Goal: Information Seeking & Learning: Learn about a topic

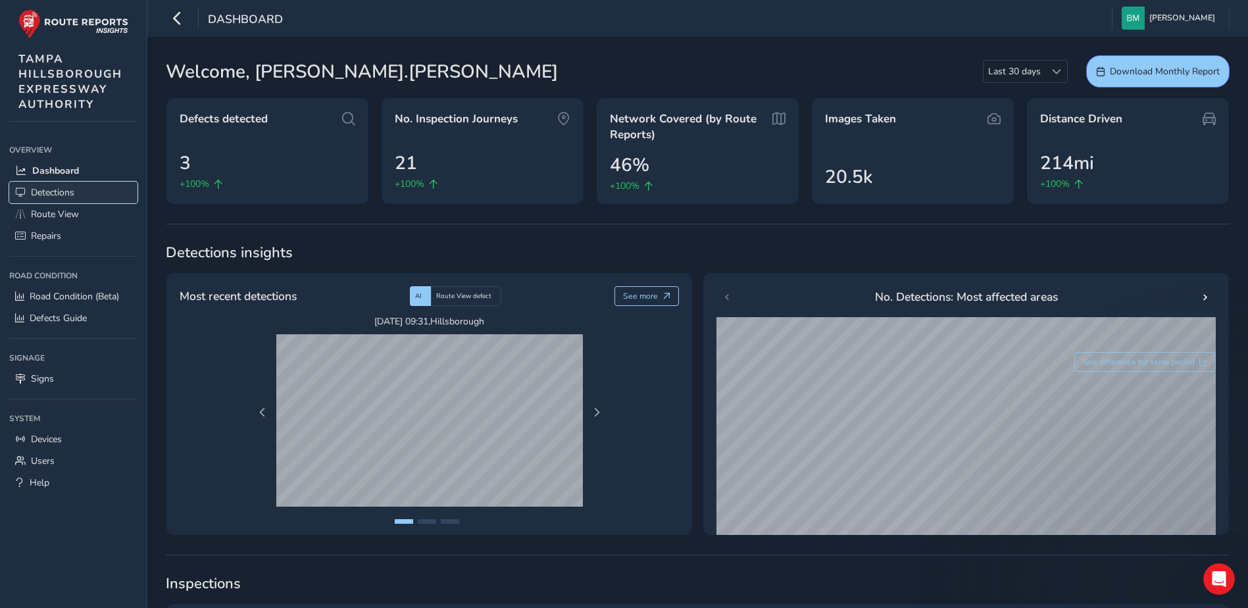
click at [59, 188] on span "Detections" at bounding box center [52, 192] width 43 height 12
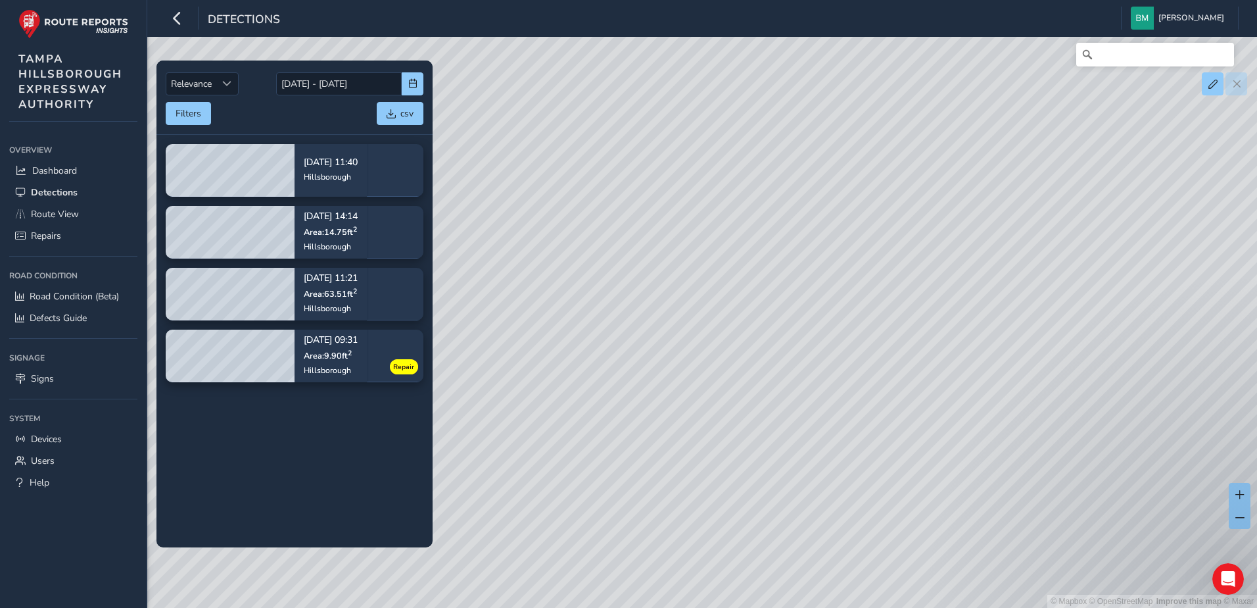
drag, startPoint x: 953, startPoint y: 310, endPoint x: 625, endPoint y: 349, distance: 330.4
click at [625, 349] on div "© Mapbox © OpenStreetMap Improve this map © Maxar" at bounding box center [628, 304] width 1257 height 608
drag, startPoint x: 877, startPoint y: 304, endPoint x: 716, endPoint y: 370, distance: 174.0
click at [716, 370] on div "© Mapbox © OpenStreetMap Improve this map © Maxar" at bounding box center [628, 304] width 1257 height 608
click at [83, 160] on link "Dashboard" at bounding box center [73, 171] width 128 height 22
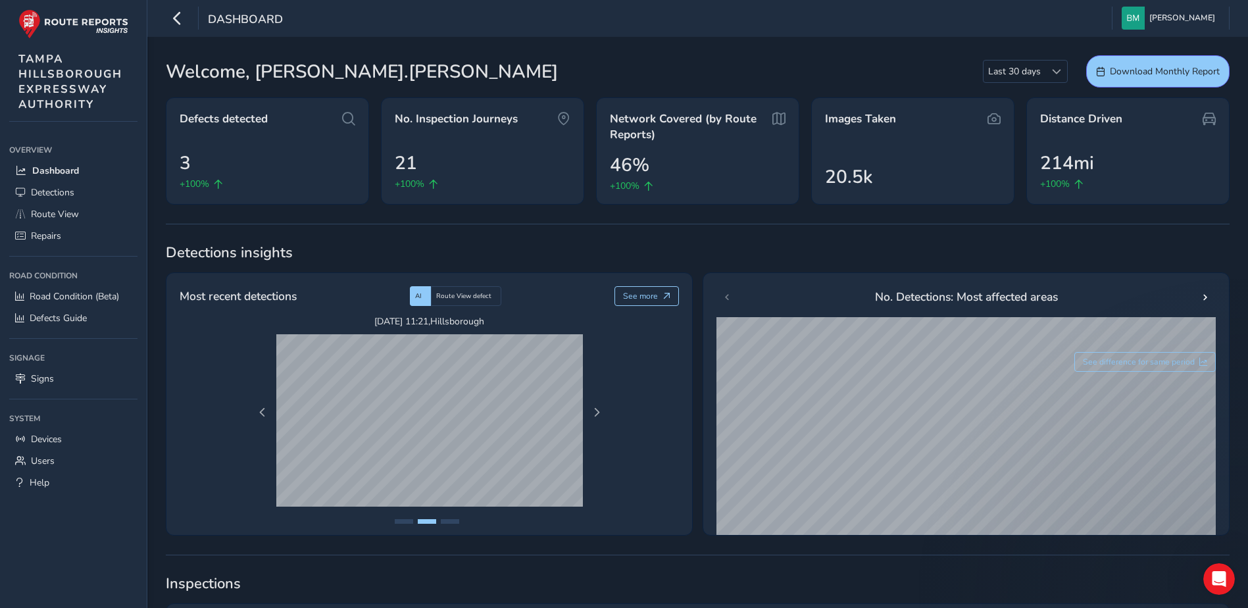
type input "[PERSON_NAME][EMAIL_ADDRESS][PERSON_NAME][DOMAIN_NAME]"
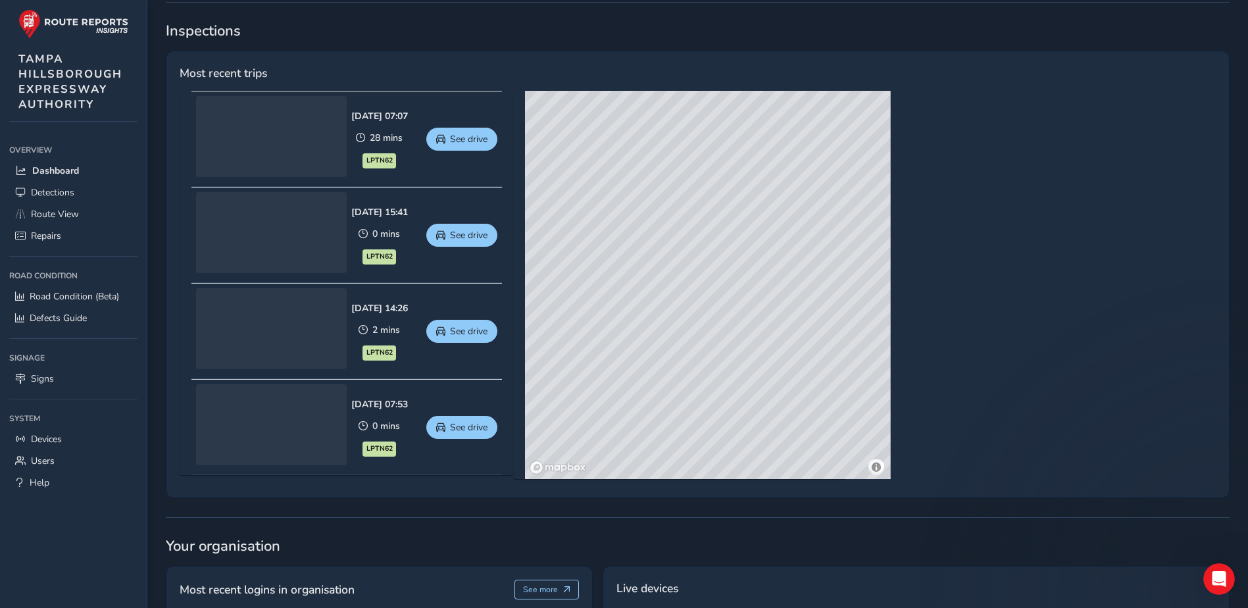
scroll to position [529, 0]
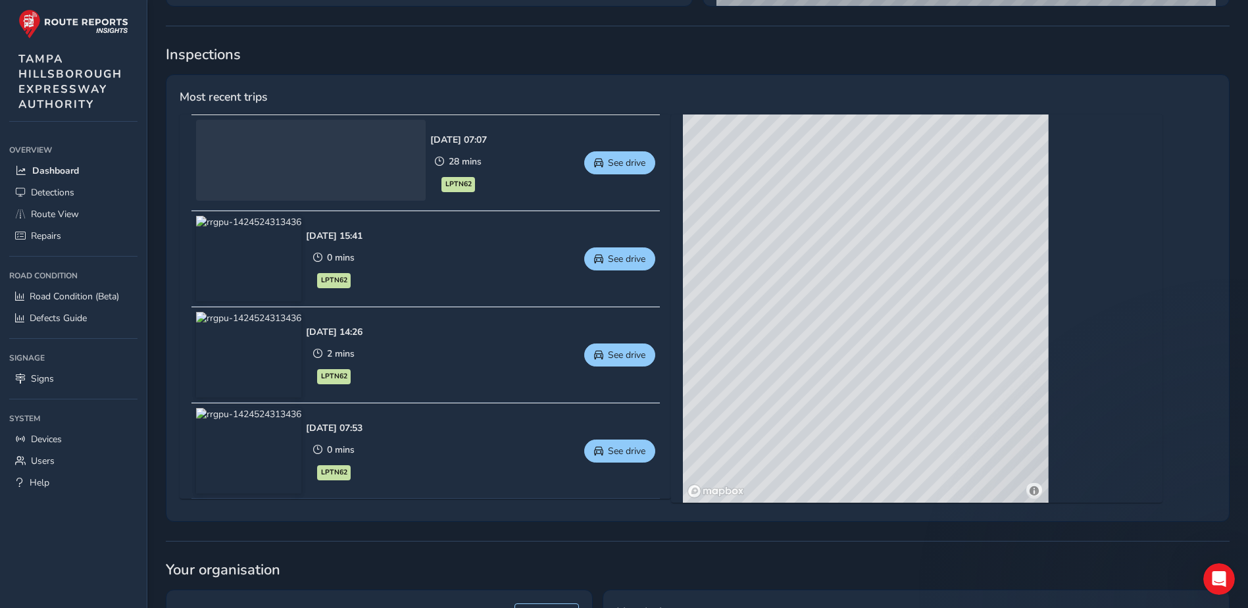
click at [416, 328] on div "Sep 30 2025, 14:26 2 mins LPTN62 See drive" at bounding box center [480, 354] width 349 height 85
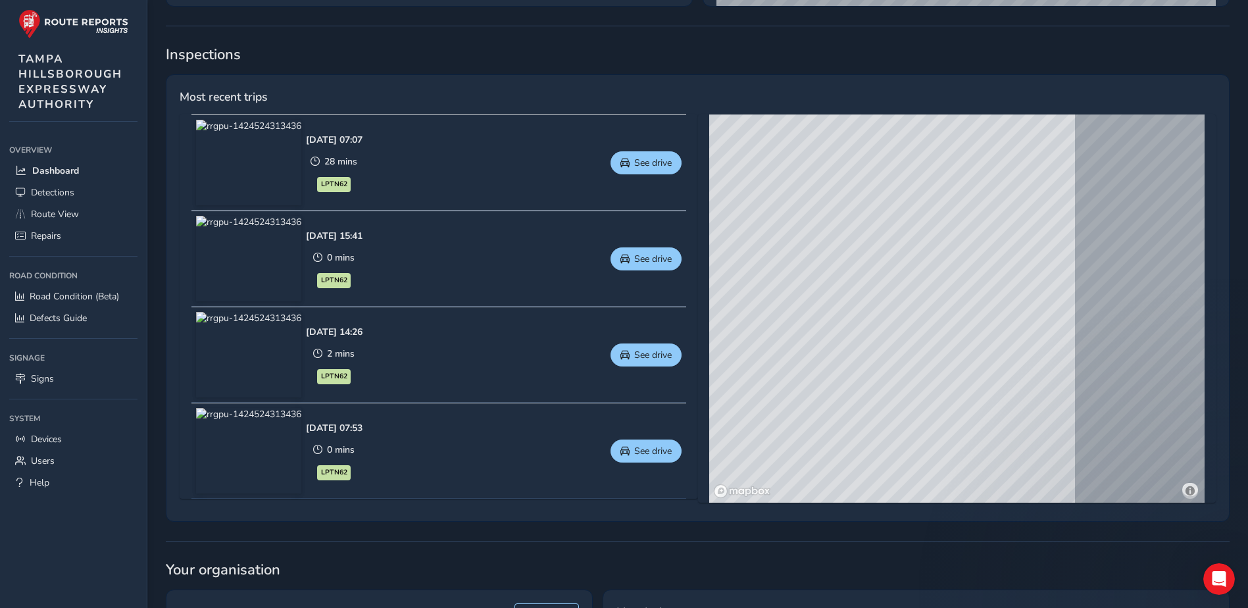
click at [477, 149] on div "Oct 01 2025, 07:07 28 mins LPTN62 See drive" at bounding box center [494, 162] width 376 height 85
click at [652, 160] on span "See drive" at bounding box center [652, 163] width 37 height 12
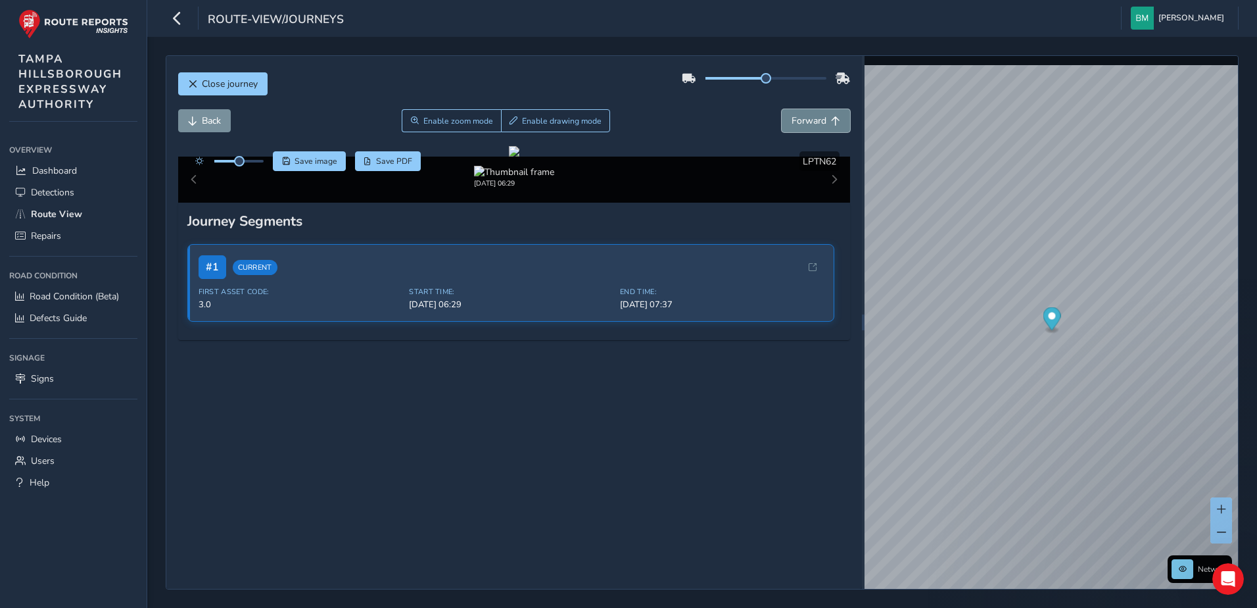
click at [803, 113] on button "Forward" at bounding box center [816, 120] width 68 height 23
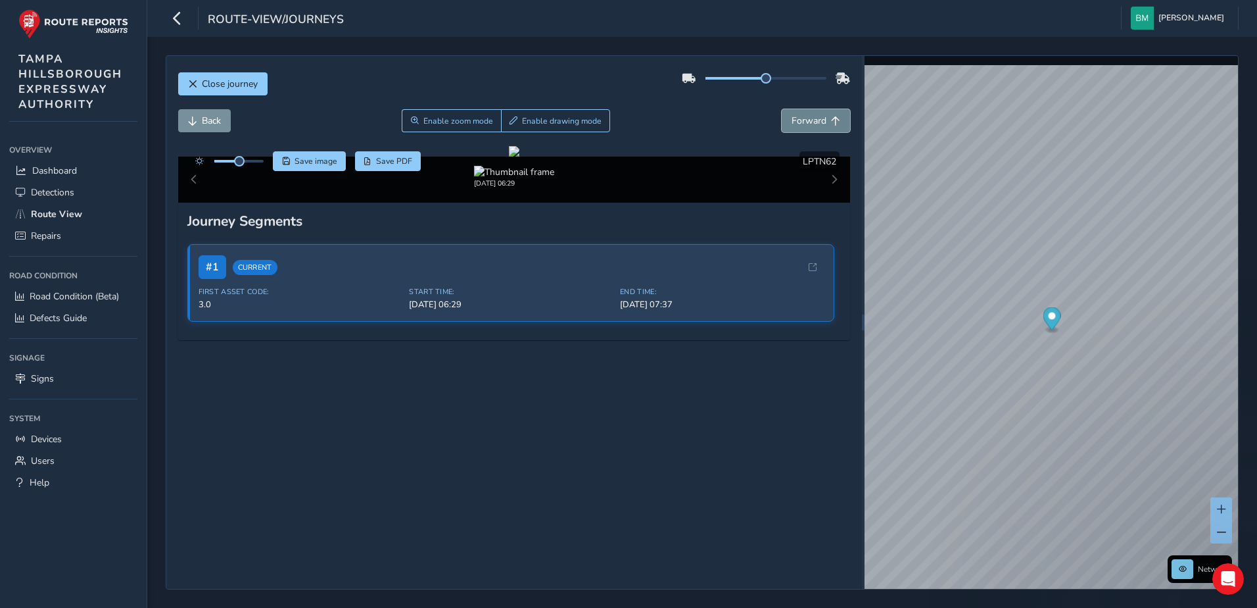
click at [803, 113] on button "Forward" at bounding box center [816, 120] width 68 height 23
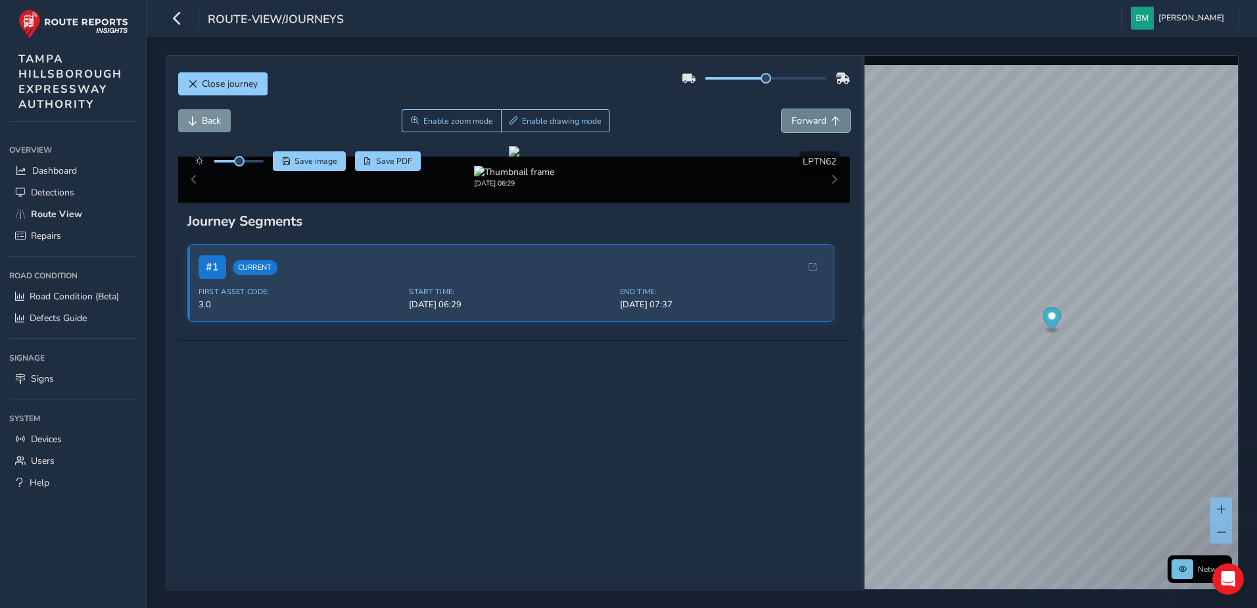
click at [803, 113] on button "Forward" at bounding box center [816, 120] width 68 height 23
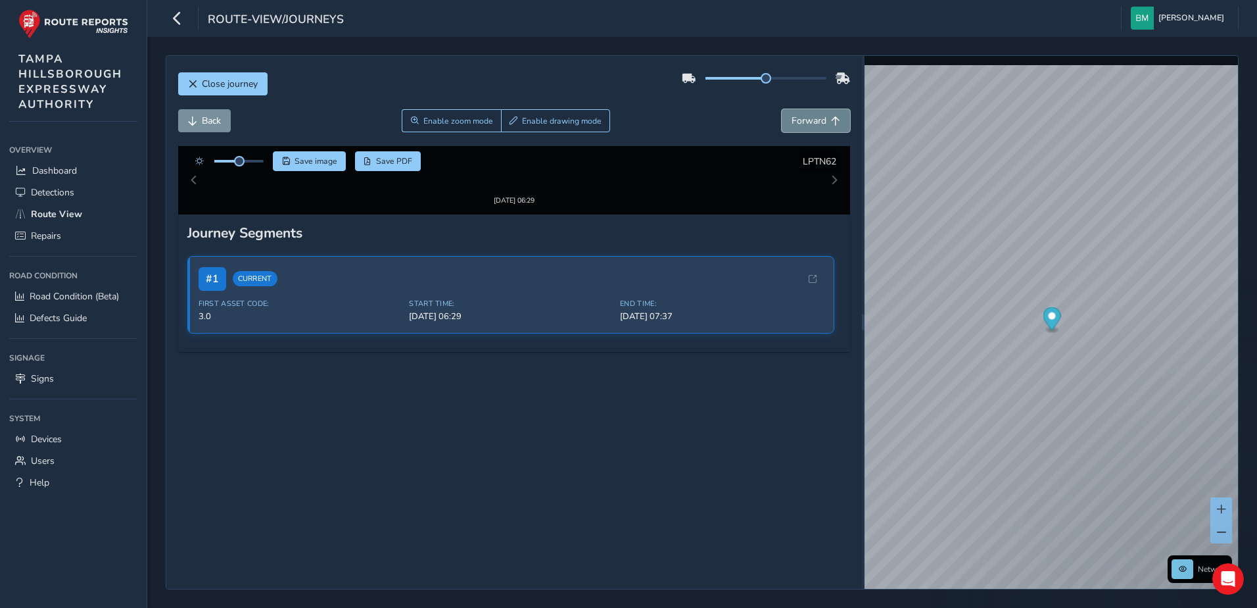
click at [803, 113] on button "Forward" at bounding box center [816, 120] width 68 height 23
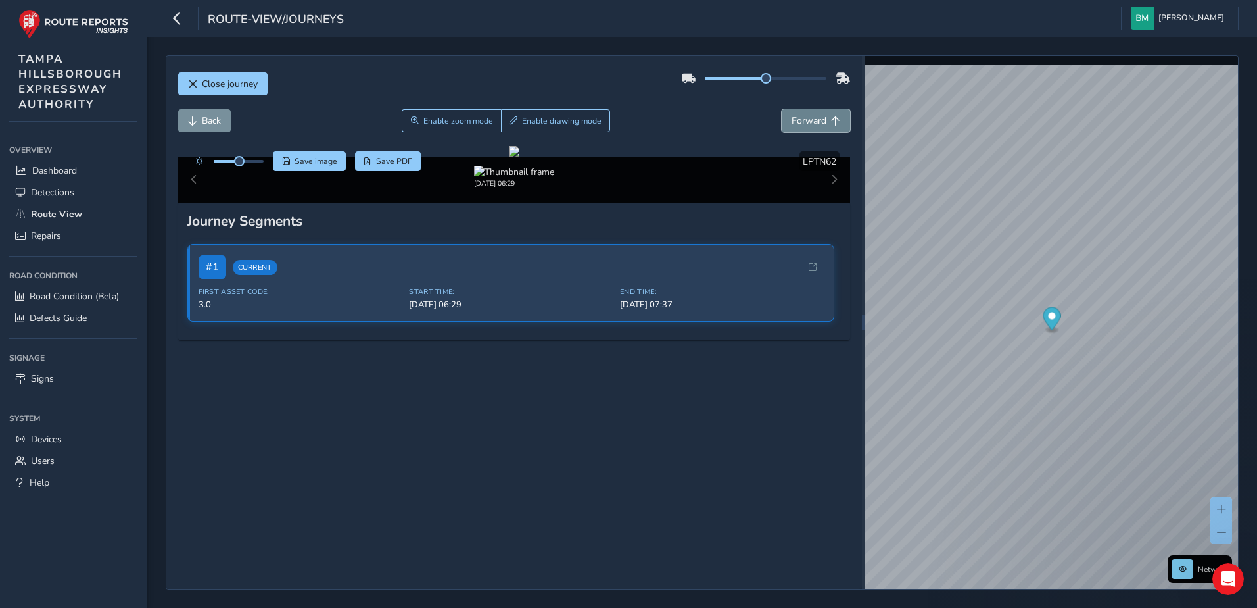
click at [803, 113] on button "Forward" at bounding box center [816, 120] width 68 height 23
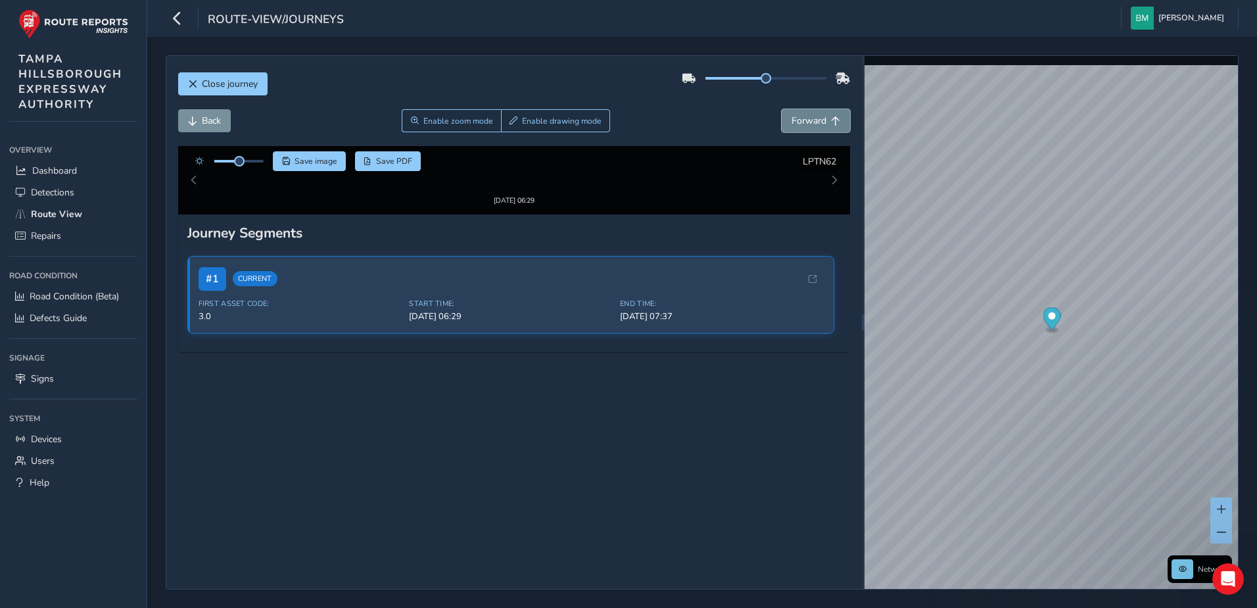
click at [803, 113] on button "Forward" at bounding box center [816, 120] width 68 height 23
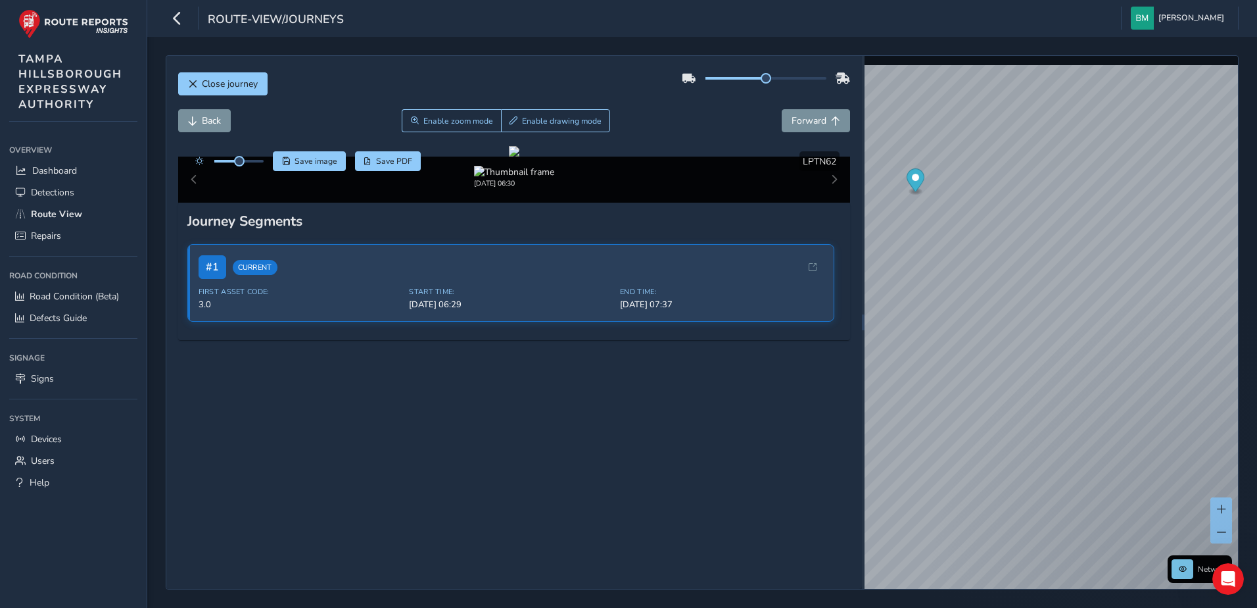
click at [861, 103] on div "Close journey Back Enable zoom mode Enable drawing mode Forward Click and Drag …" at bounding box center [702, 322] width 1073 height 534
drag, startPoint x: 1125, startPoint y: 352, endPoint x: 767, endPoint y: 392, distance: 359.3
click at [767, 392] on div "Close journey Back Enable zoom mode Enable drawing mode Forward Click and Drag …" at bounding box center [702, 322] width 1073 height 534
click at [1007, 433] on div "x Available inspection trips: [GEOGRAPHIC_DATA][DATE] 12:54" at bounding box center [1070, 459] width 132 height 52
click at [997, 244] on div "x" at bounding box center [1063, 257] width 132 height 28
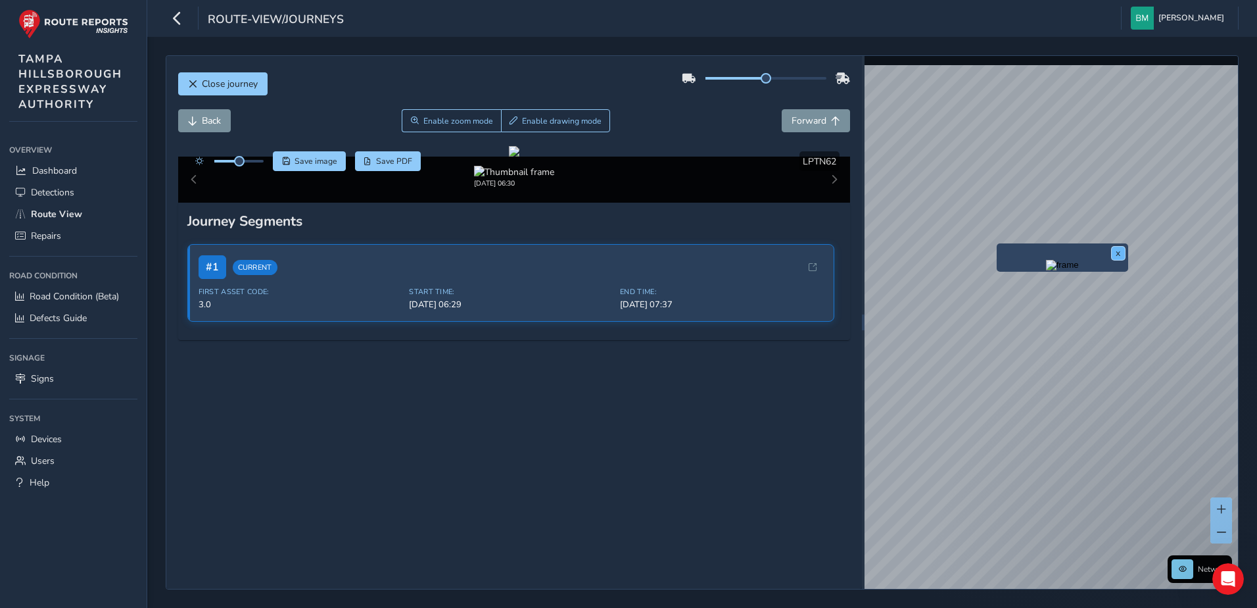
click at [1119, 253] on button "x" at bounding box center [1118, 253] width 13 height 13
click at [1218, 499] on button at bounding box center [1222, 508] width 22 height 23
click at [1012, 278] on div "x" at bounding box center [1077, 290] width 132 height 28
click at [1061, 303] on img "Preview frame" at bounding box center [1077, 297] width 33 height 11
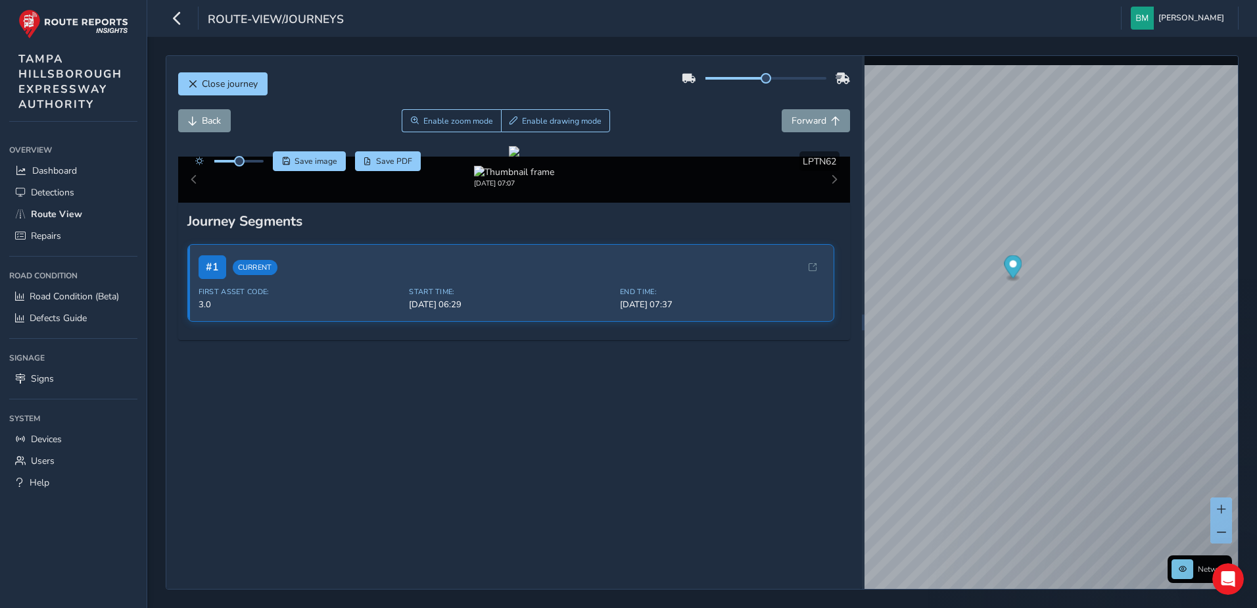
click at [810, 134] on div "Back Enable zoom mode Enable drawing mode Forward" at bounding box center [514, 127] width 673 height 37
click at [811, 128] on button "Forward" at bounding box center [816, 120] width 68 height 23
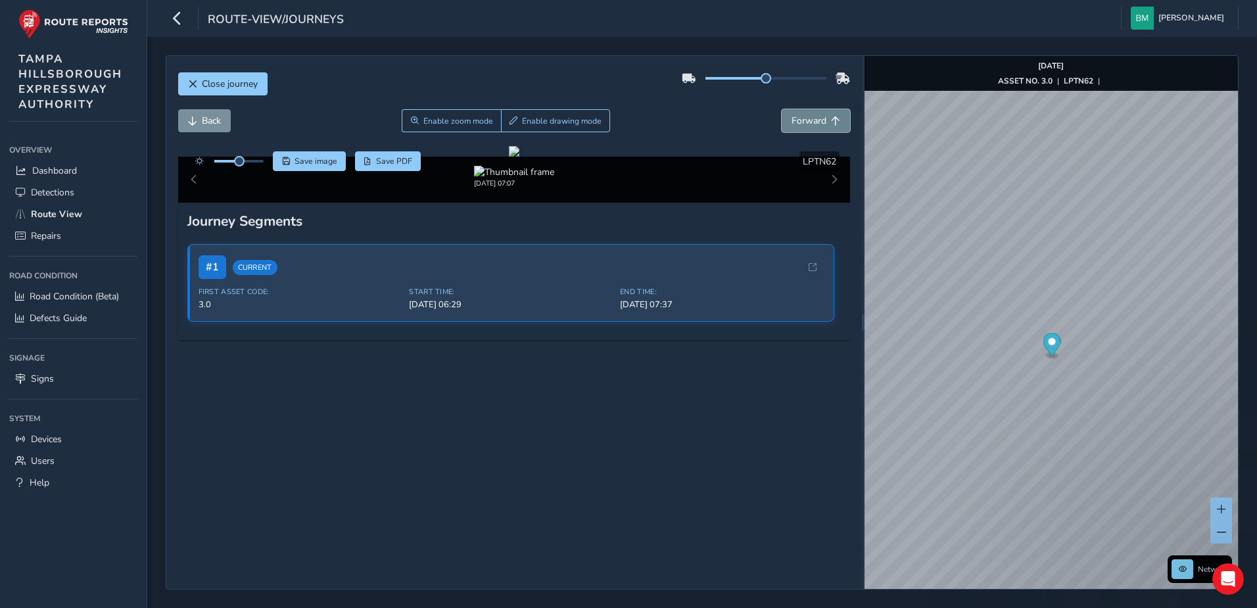
click at [811, 128] on button "Forward" at bounding box center [816, 120] width 68 height 23
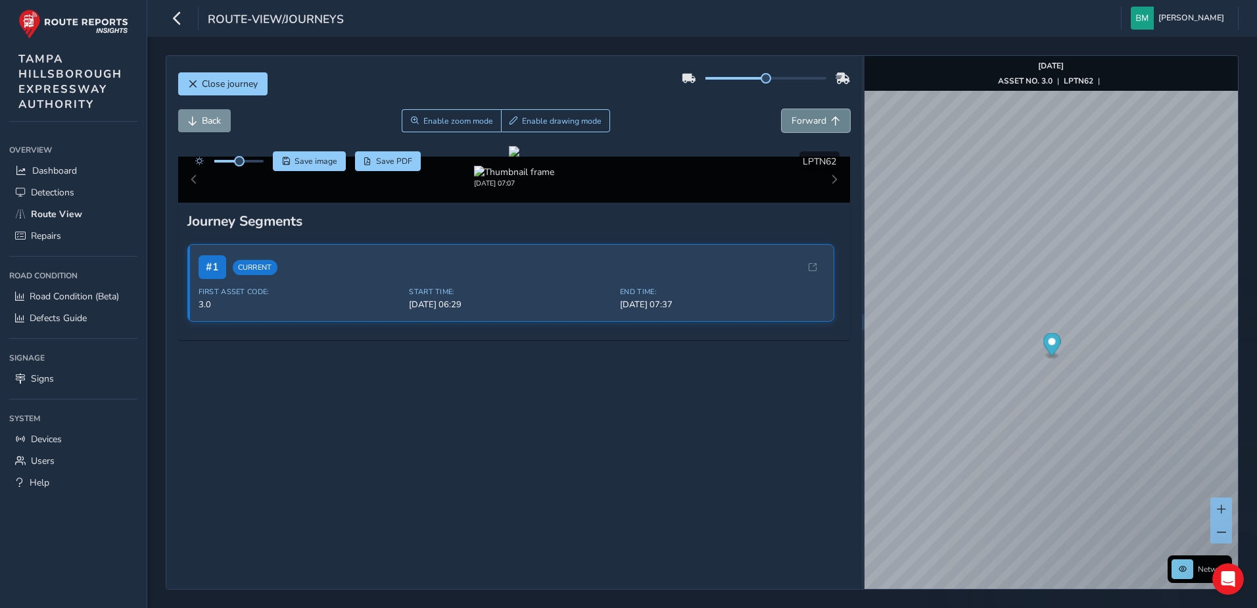
click at [811, 128] on button "Forward" at bounding box center [816, 120] width 68 height 23
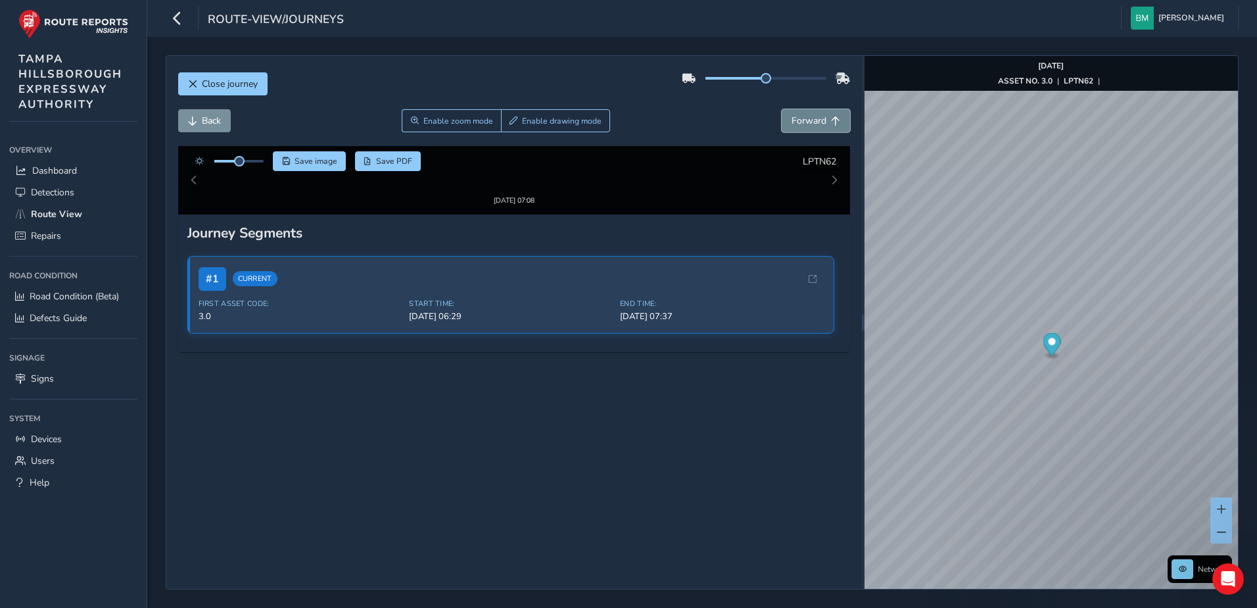
click at [811, 128] on button "Forward" at bounding box center [816, 120] width 68 height 23
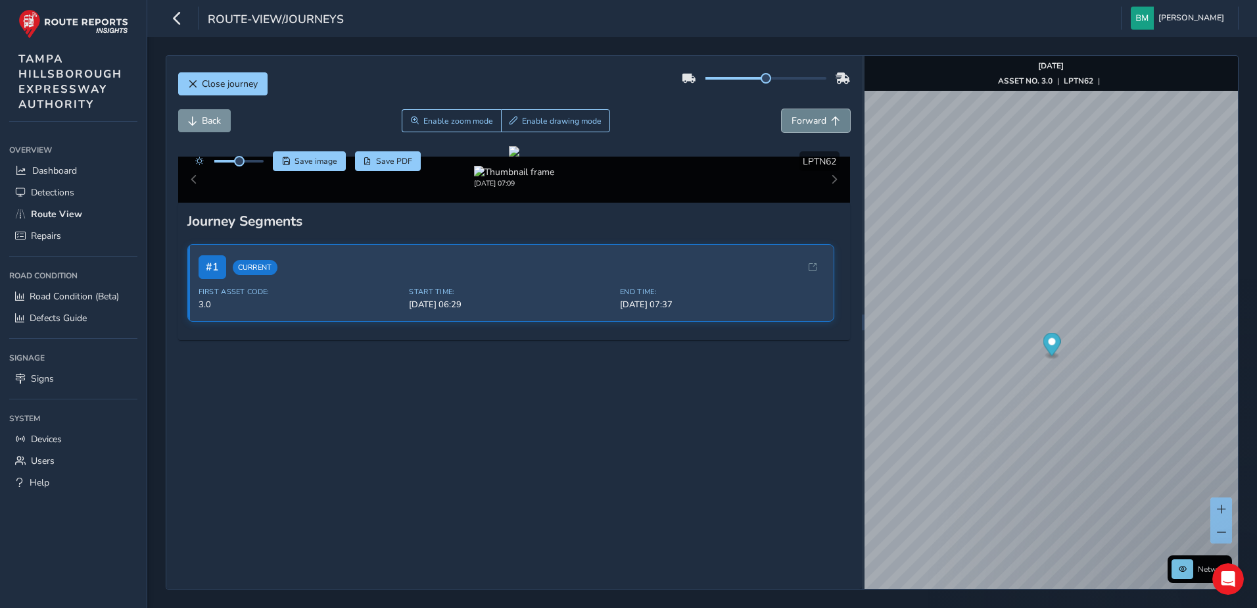
click at [811, 128] on button "Forward" at bounding box center [816, 120] width 68 height 23
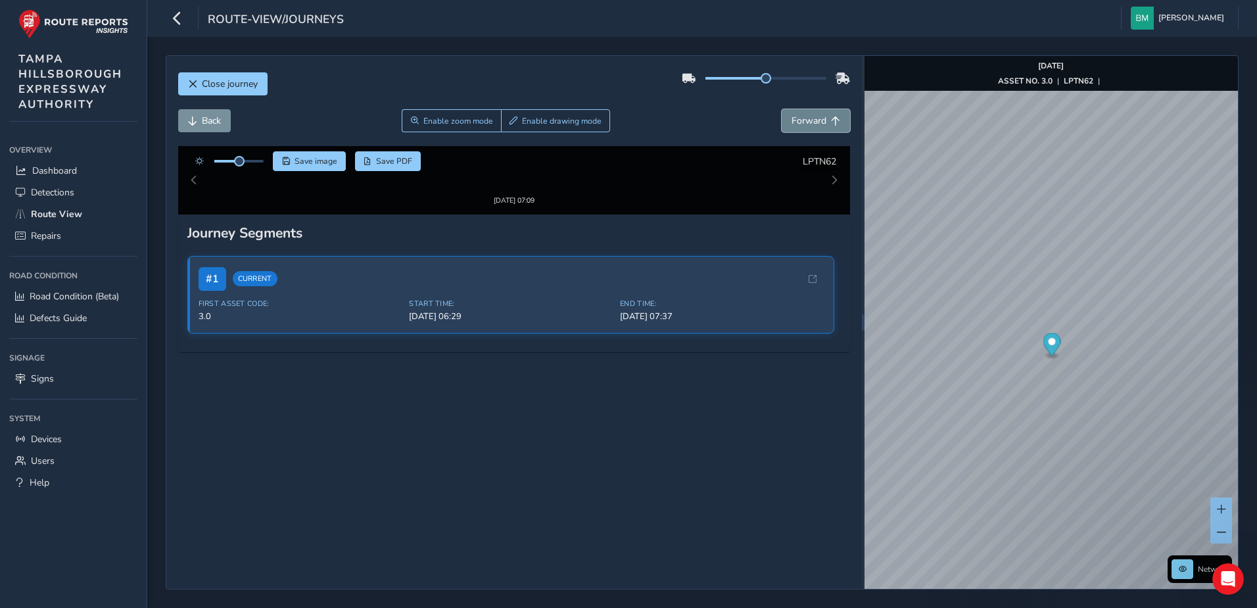
click at [811, 128] on button "Forward" at bounding box center [816, 120] width 68 height 23
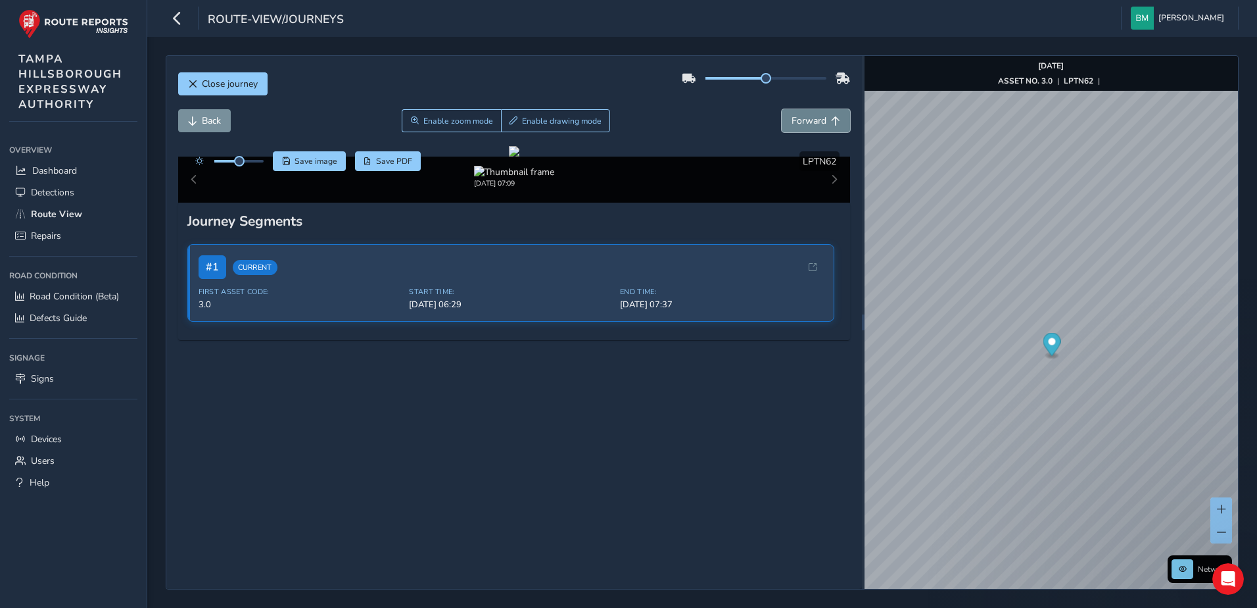
click at [811, 128] on button "Forward" at bounding box center [816, 120] width 68 height 23
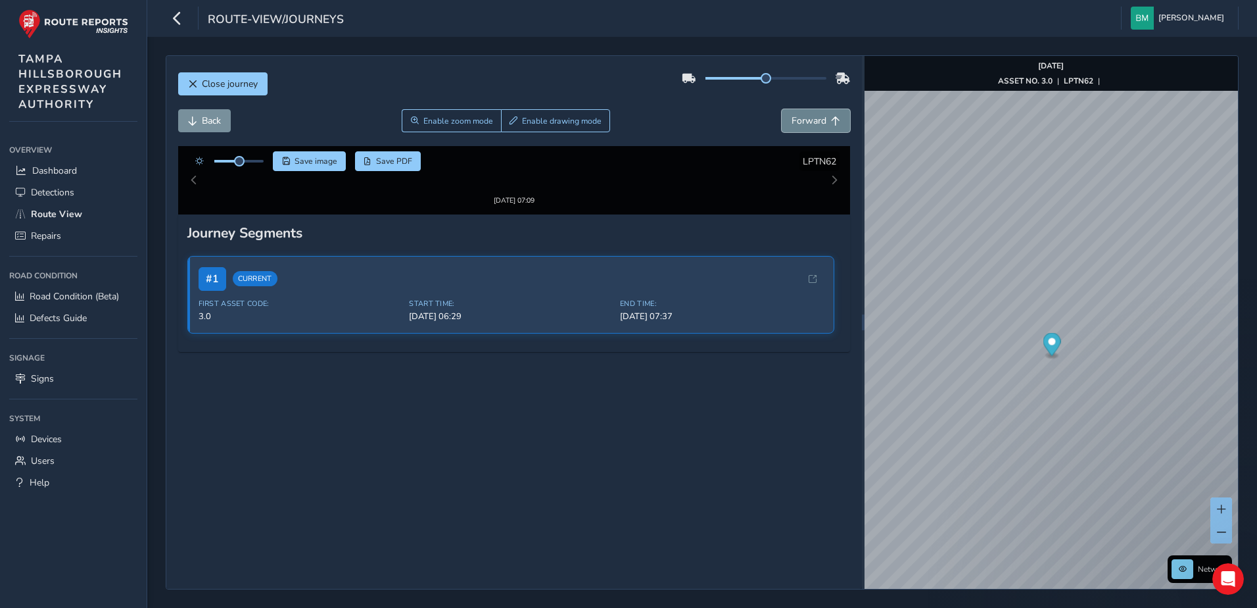
click at [811, 128] on button "Forward" at bounding box center [816, 120] width 68 height 23
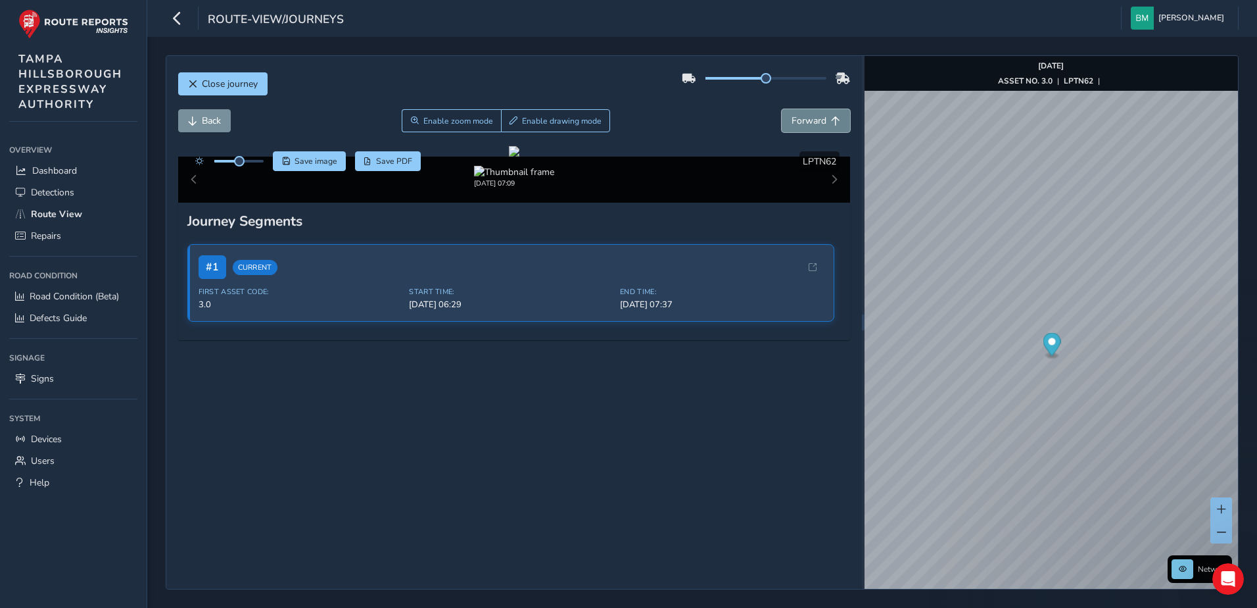
click at [811, 128] on button "Forward" at bounding box center [816, 120] width 68 height 23
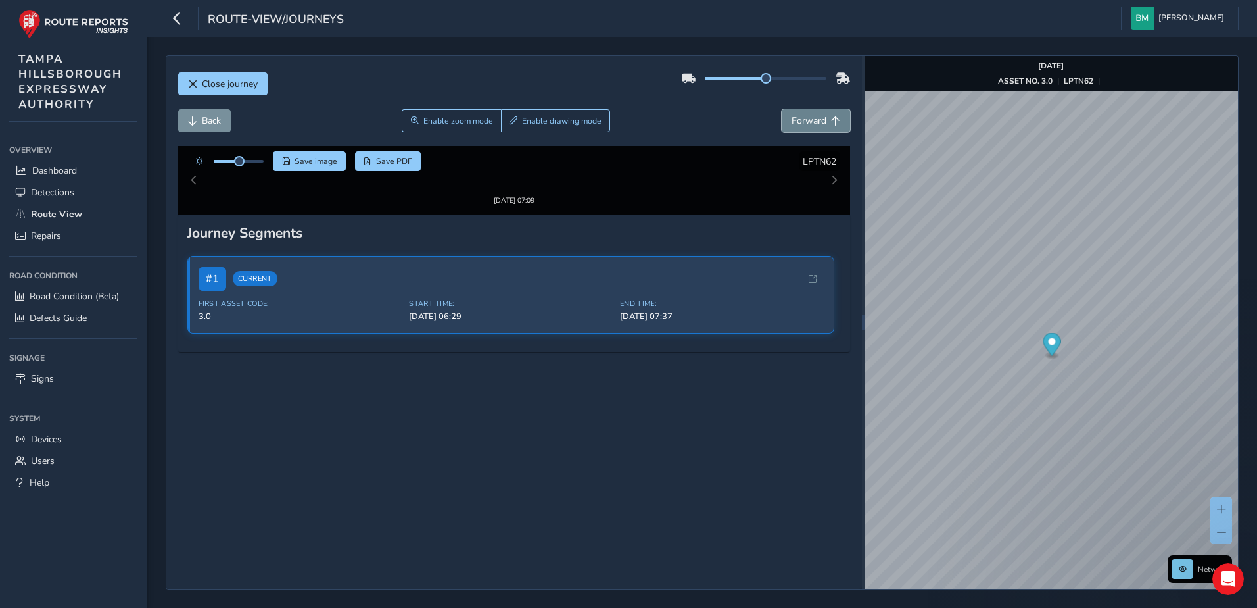
click at [811, 128] on button "Forward" at bounding box center [816, 120] width 68 height 23
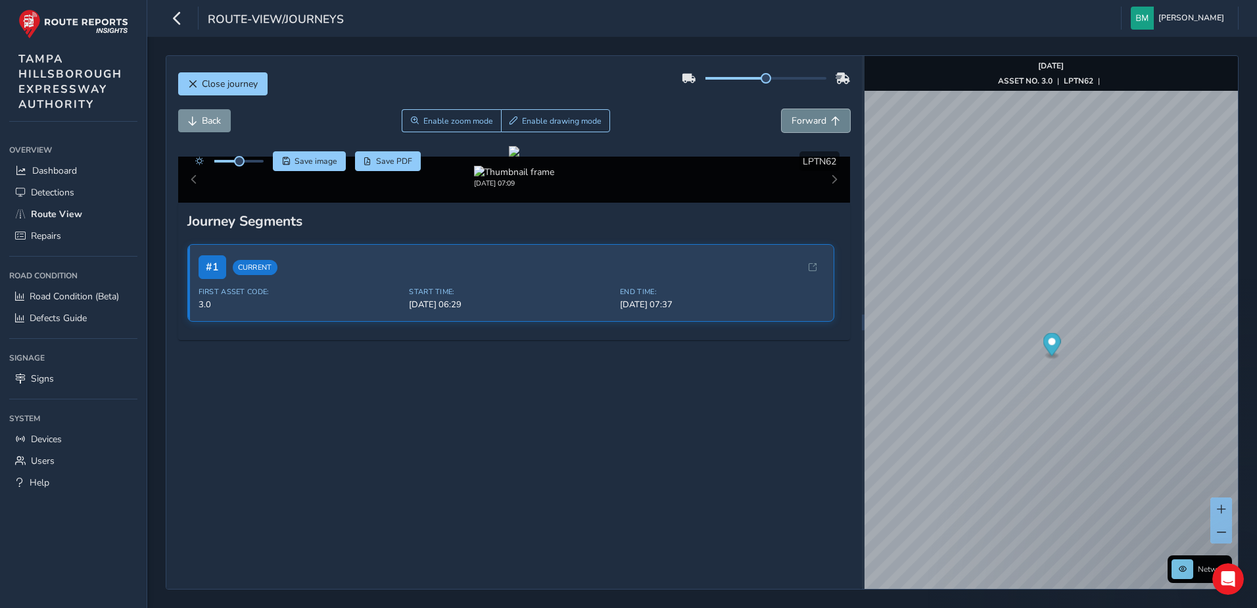
click at [811, 128] on button "Forward" at bounding box center [816, 120] width 68 height 23
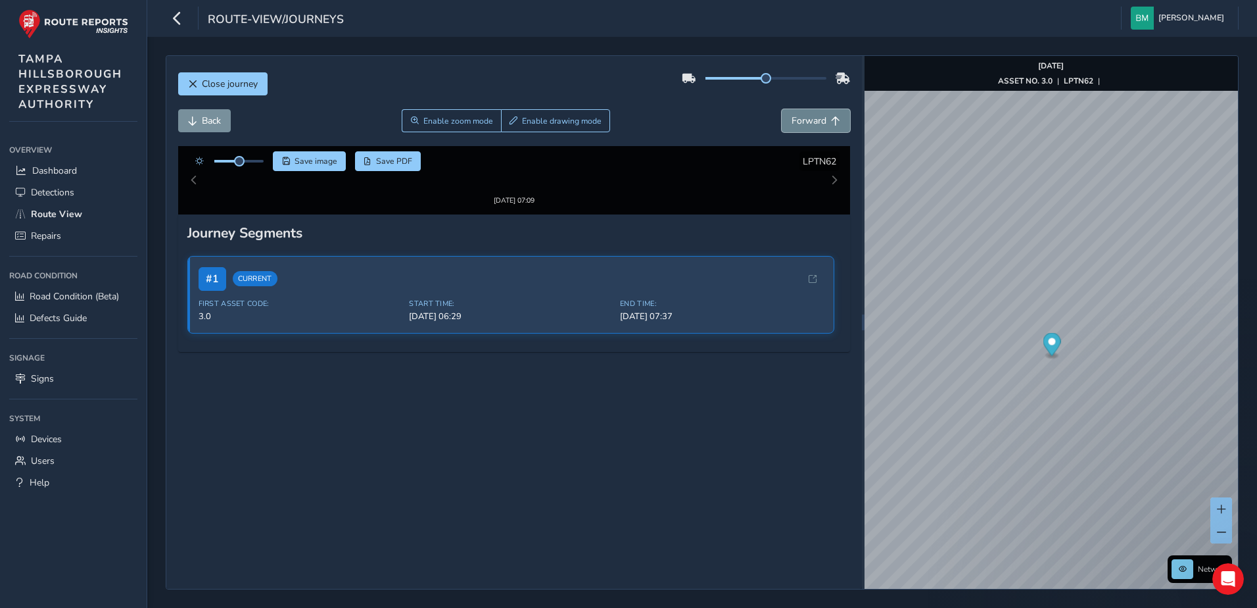
click at [811, 128] on button "Forward" at bounding box center [816, 120] width 68 height 23
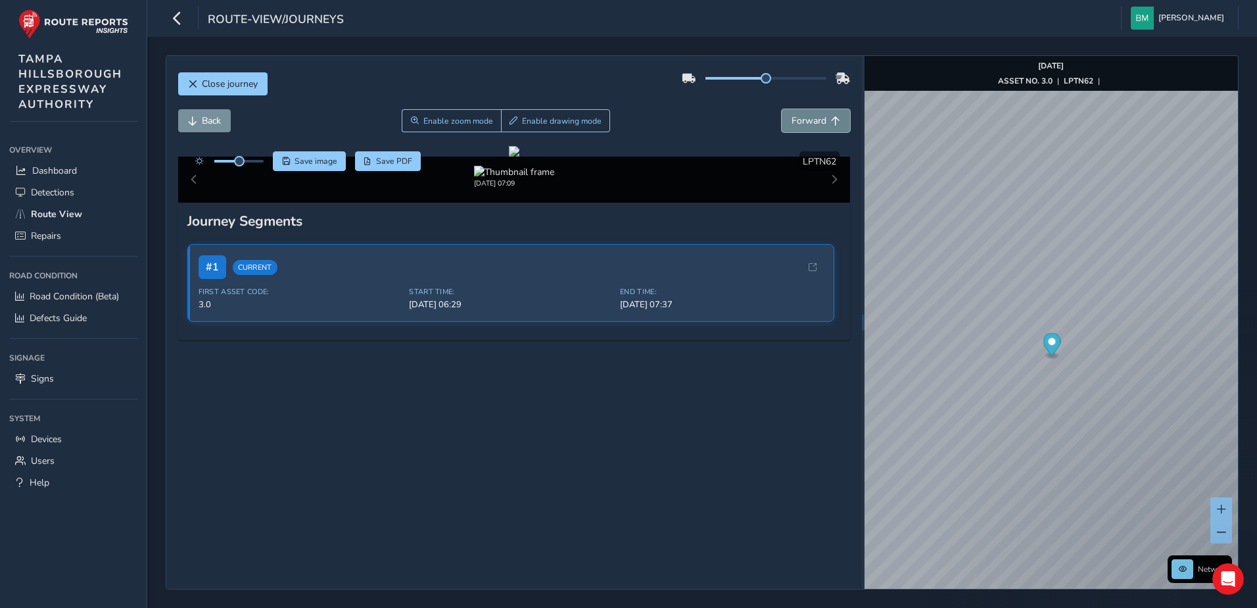
click at [811, 128] on button "Forward" at bounding box center [816, 120] width 68 height 23
click at [812, 126] on span "Forward" at bounding box center [809, 120] width 35 height 12
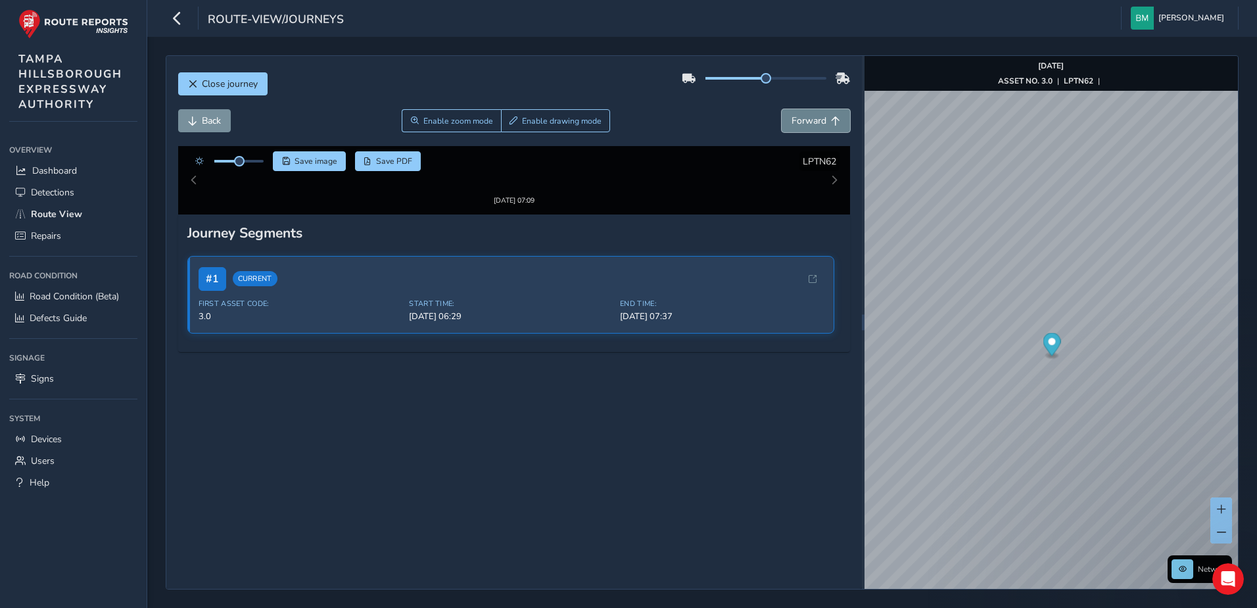
click at [812, 126] on span "Forward" at bounding box center [809, 120] width 35 height 12
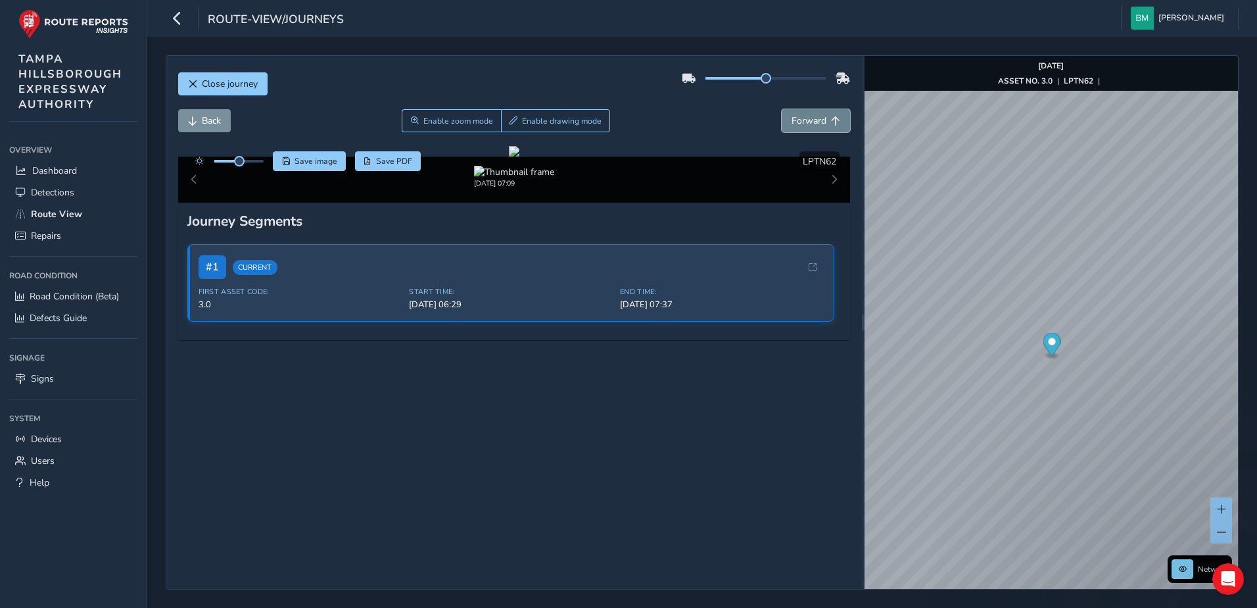
click at [812, 126] on span "Forward" at bounding box center [809, 120] width 35 height 12
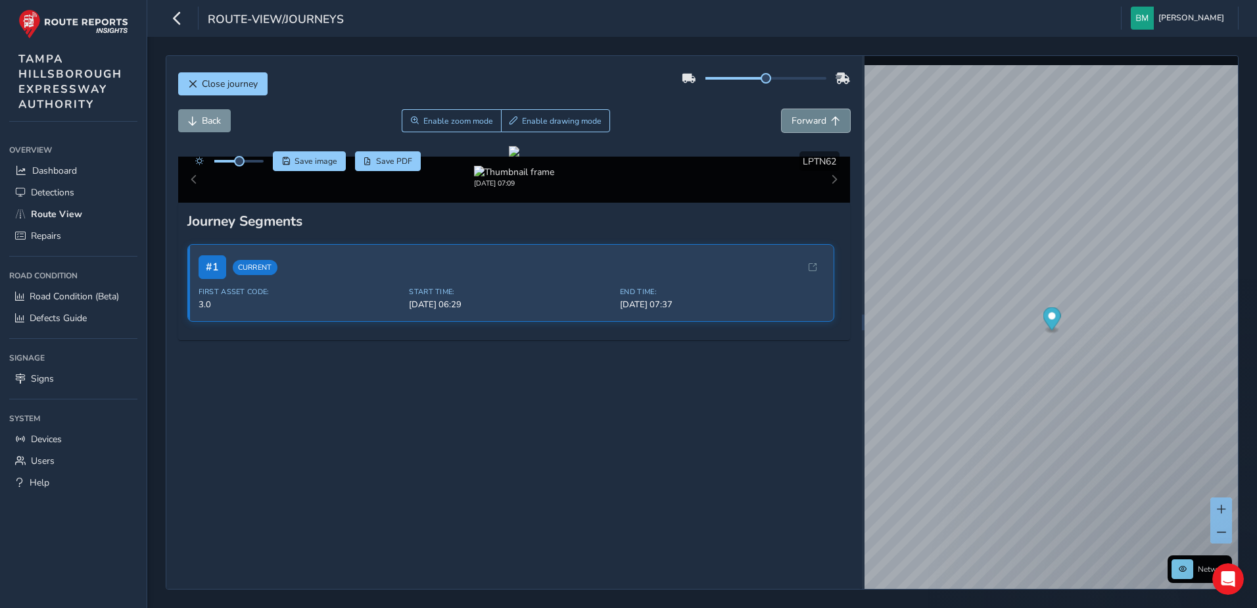
click at [812, 126] on span "Forward" at bounding box center [809, 120] width 35 height 12
click at [32, 172] on span "Dashboard" at bounding box center [54, 170] width 45 height 12
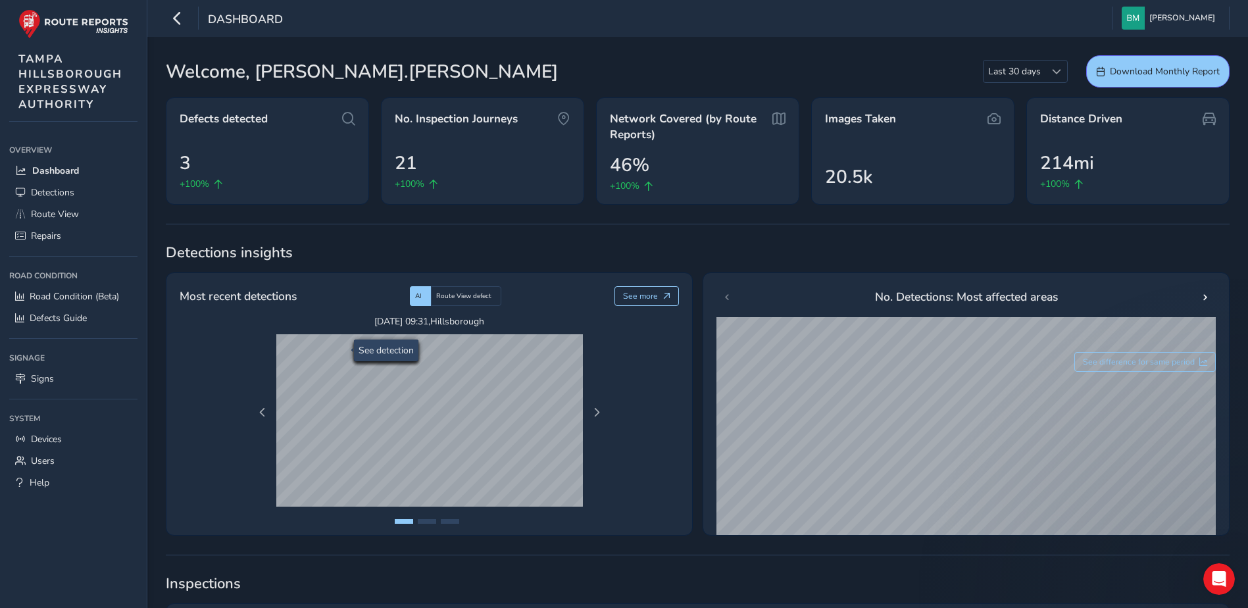
type input "[PERSON_NAME][EMAIL_ADDRESS][PERSON_NAME][DOMAIN_NAME]"
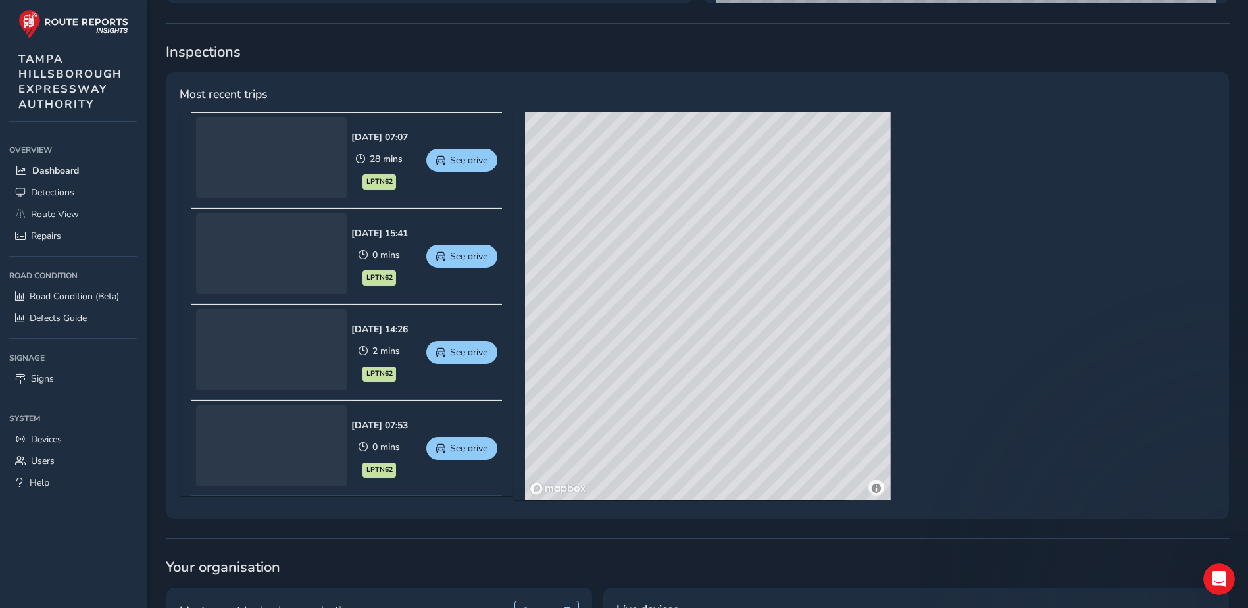
scroll to position [529, 0]
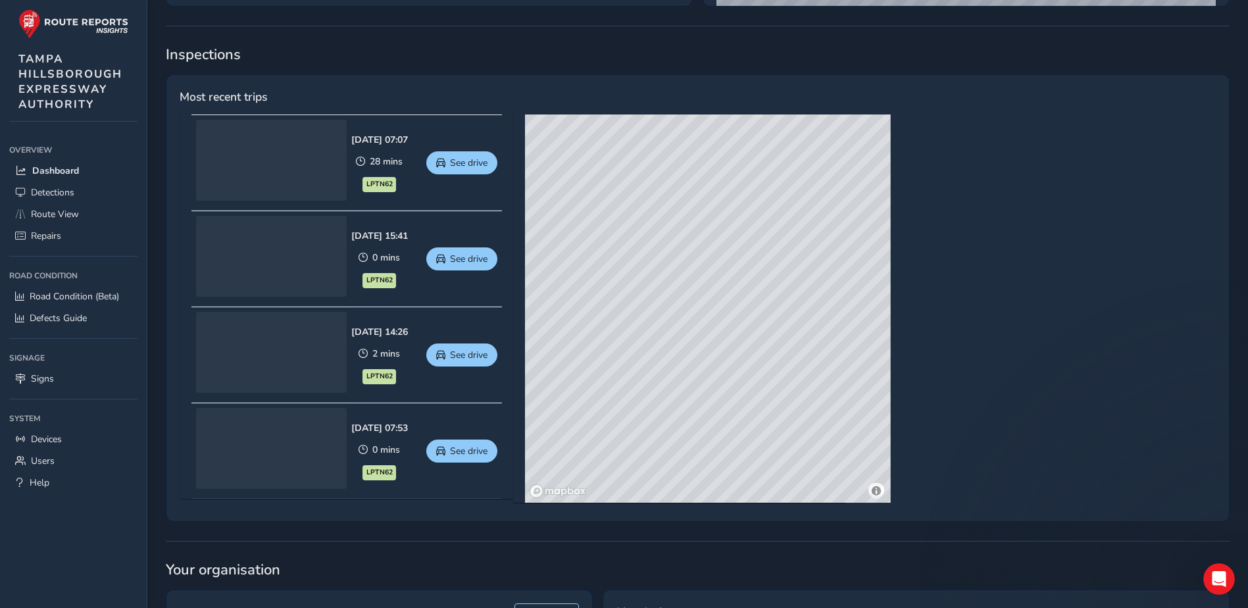
click at [408, 261] on div "[DATE] 15:41 0 mins LPTN62" at bounding box center [379, 259] width 57 height 59
click at [408, 230] on div "[DATE] 15:41" at bounding box center [379, 236] width 57 height 12
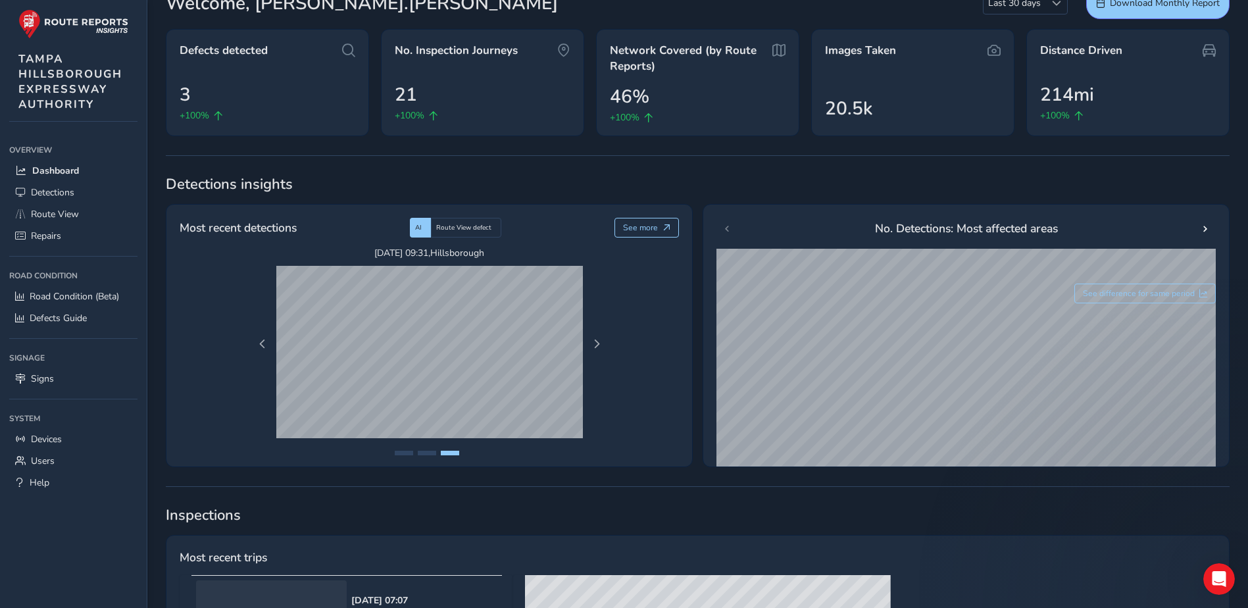
scroll to position [0, 0]
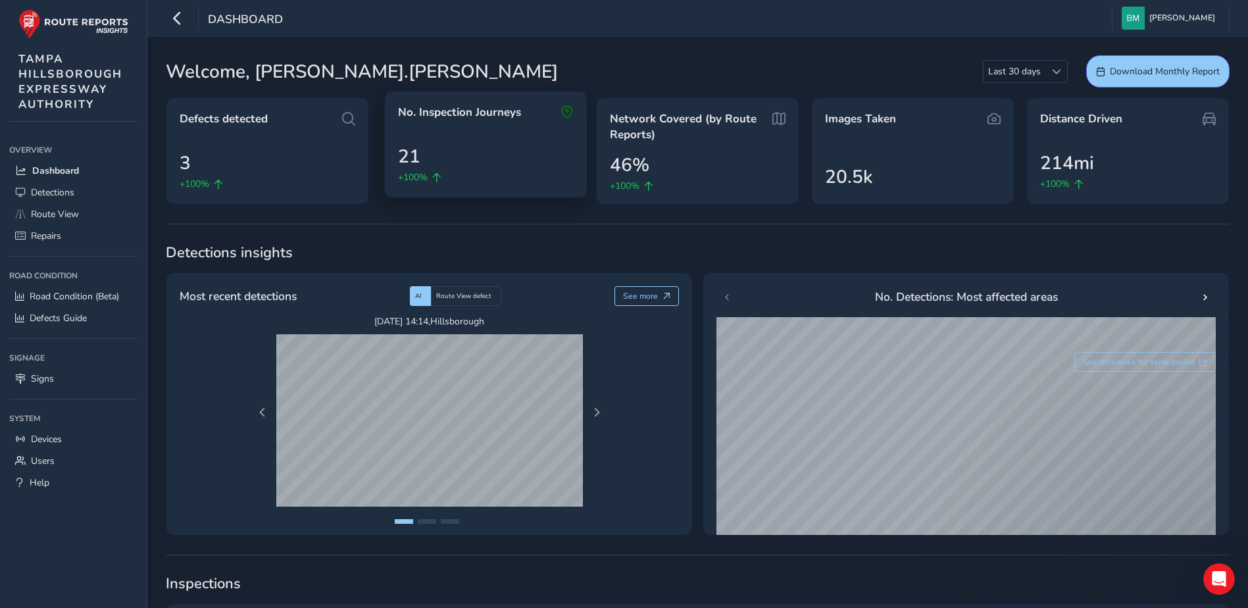
click at [491, 132] on div "No. Inspection Journeys 21 +100%" at bounding box center [485, 144] width 203 height 107
click at [493, 112] on span "No. Inspection Journeys" at bounding box center [459, 113] width 123 height 16
click at [564, 109] on icon at bounding box center [566, 113] width 13 height 16
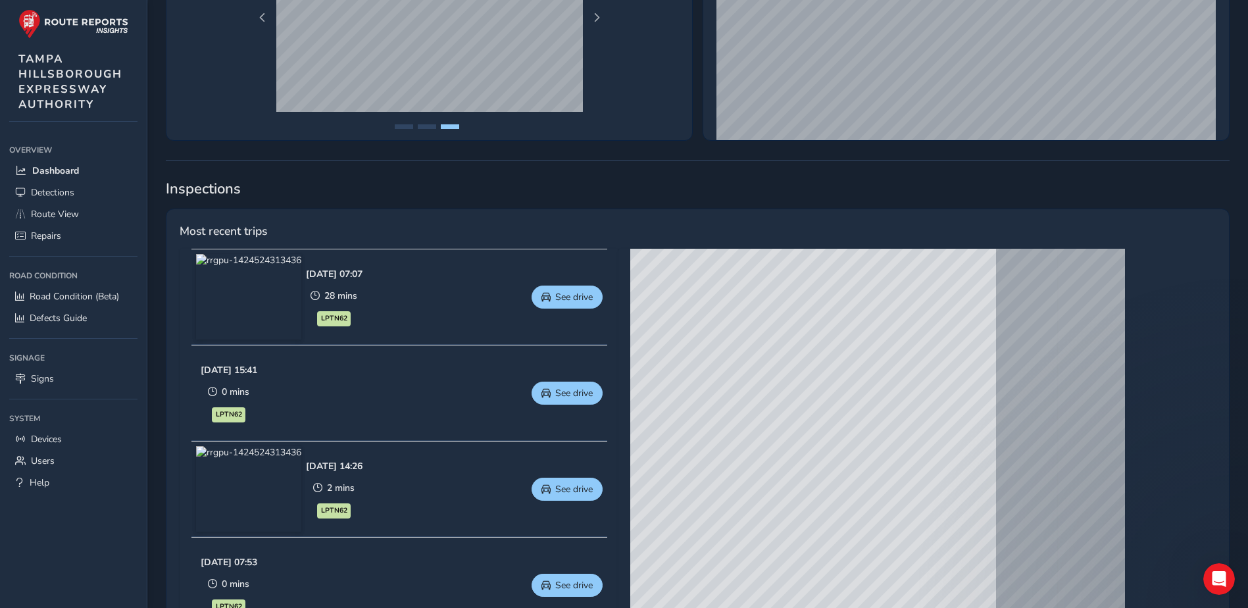
scroll to position [460, 0]
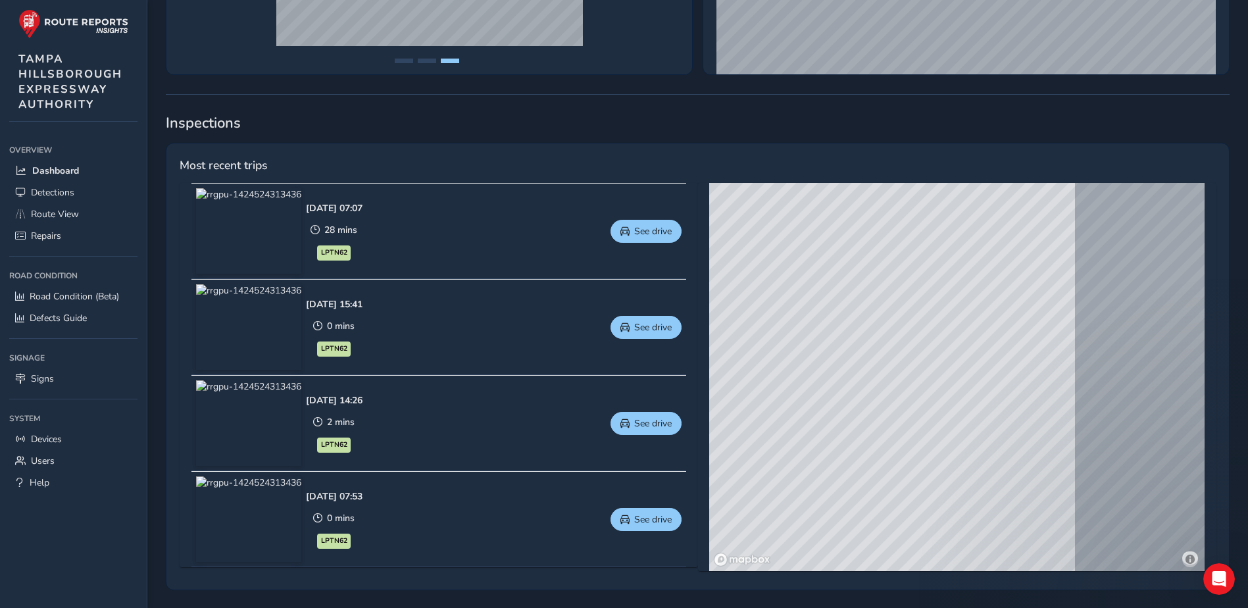
click at [253, 163] on span "Most recent trips" at bounding box center [223, 165] width 87 height 17
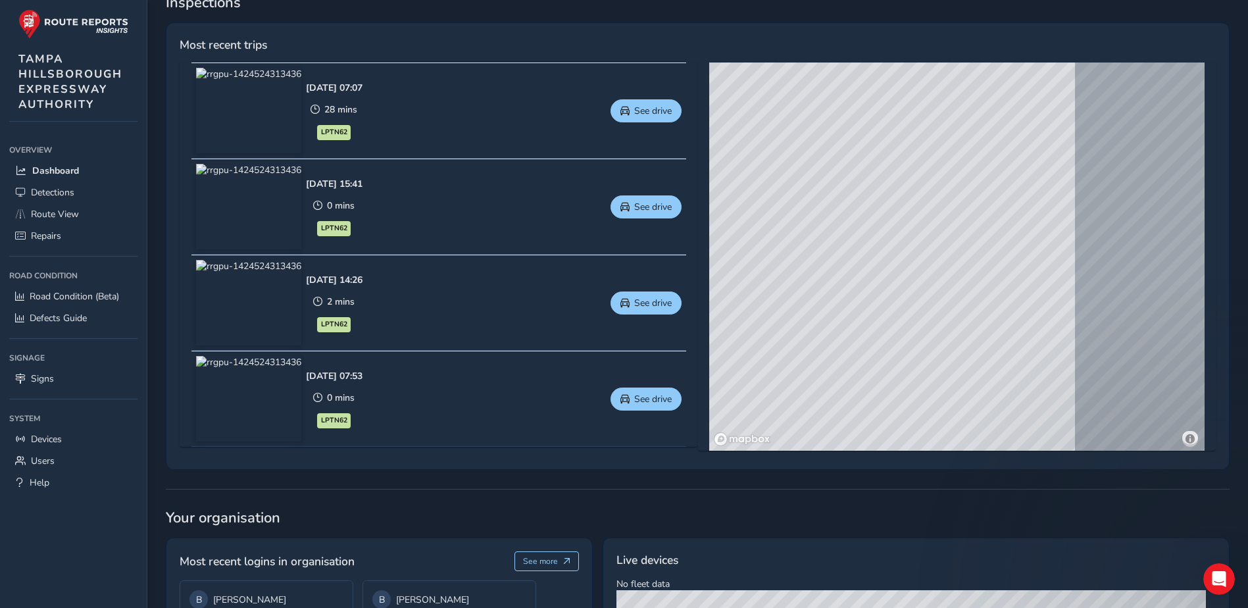
scroll to position [592, 0]
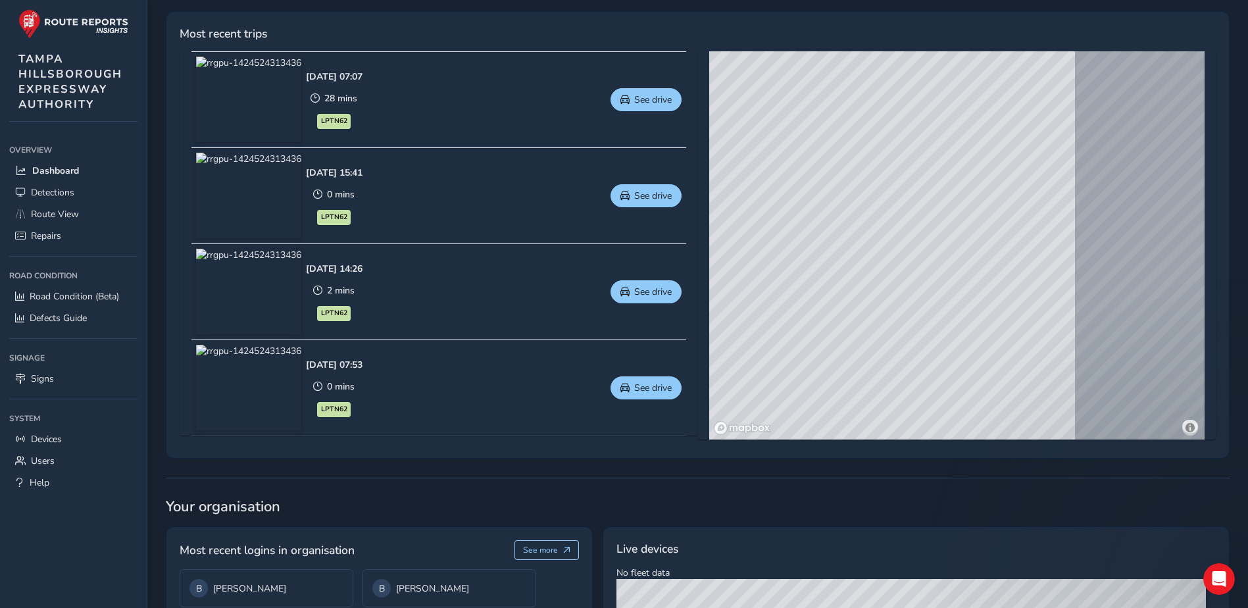
drag, startPoint x: 668, startPoint y: 437, endPoint x: 687, endPoint y: 439, distance: 19.8
click at [687, 439] on div "[DATE] 07:07 28 mins LPTN62 See drive [DATE] 15:41 0 mins LPTN62 See drive [DAT…" at bounding box center [698, 252] width 1036 height 402
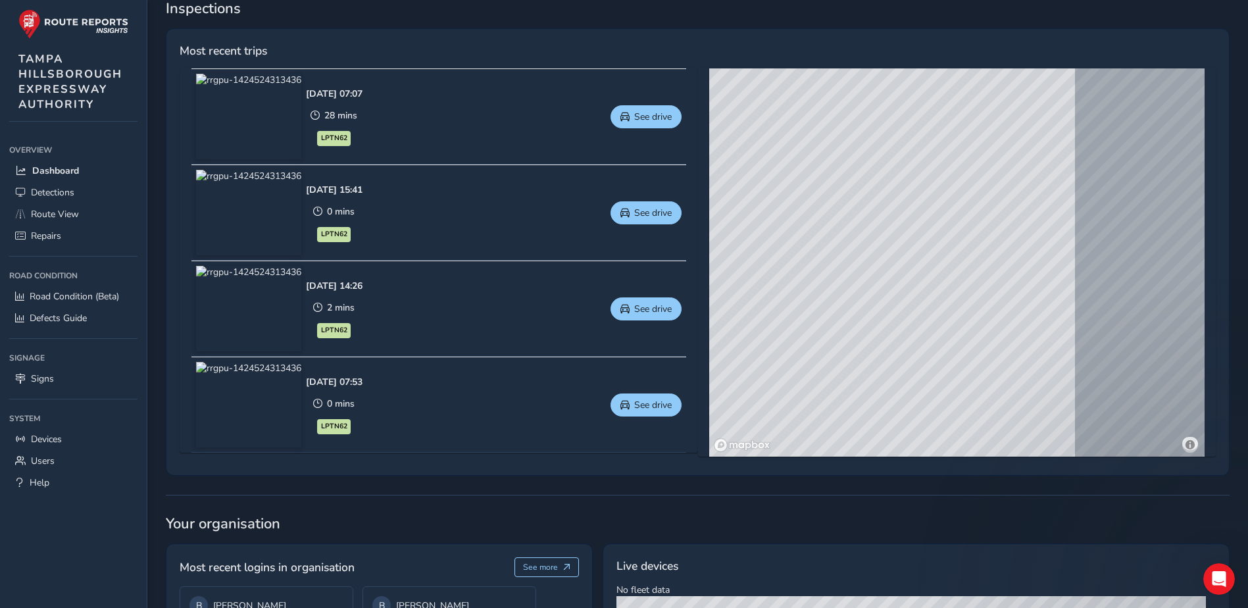
scroll to position [526, 0]
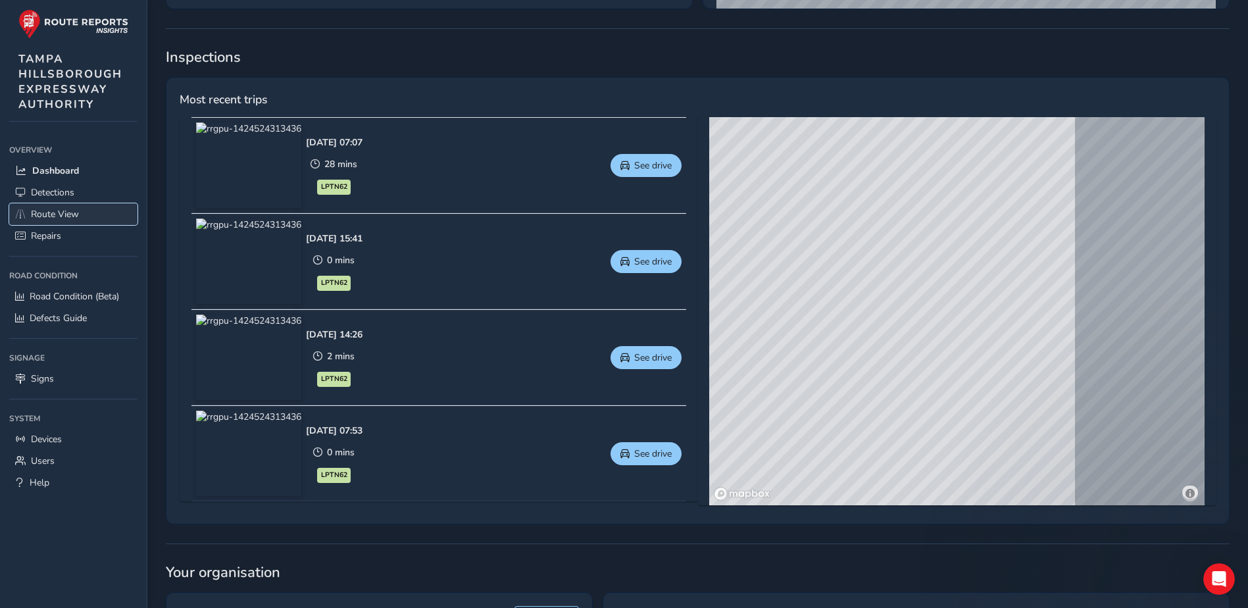
click at [67, 216] on span "Route View" at bounding box center [55, 214] width 48 height 12
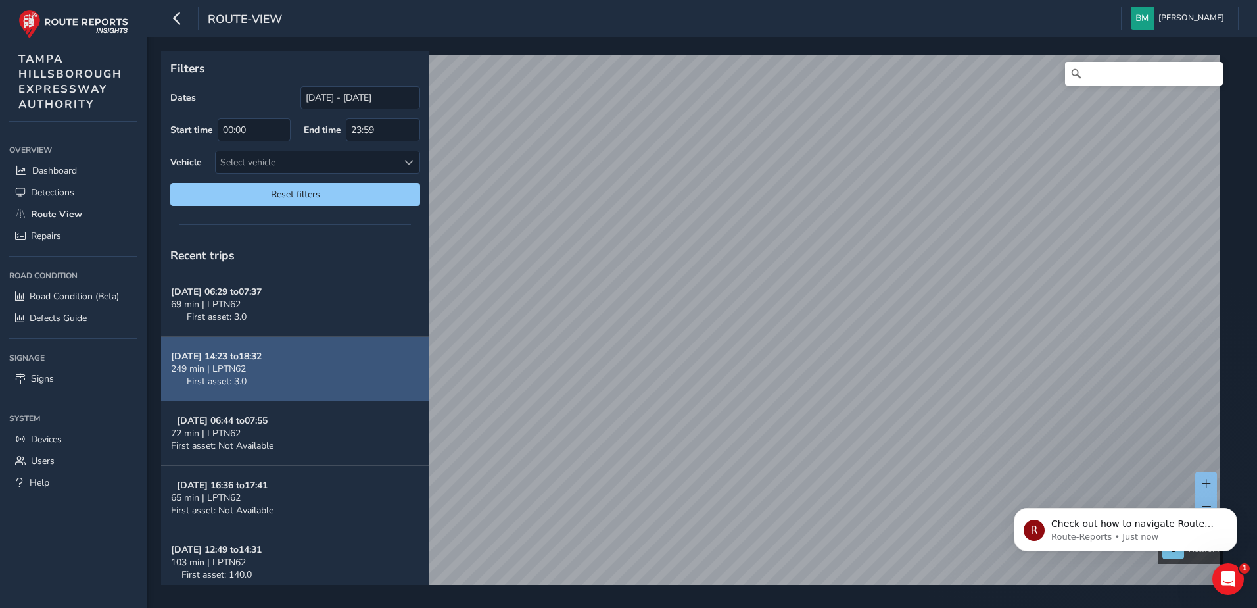
click at [293, 366] on button "[DATE] 14:23 to 18:32 249 min | LPTN62 First asset: 3.0" at bounding box center [295, 369] width 268 height 64
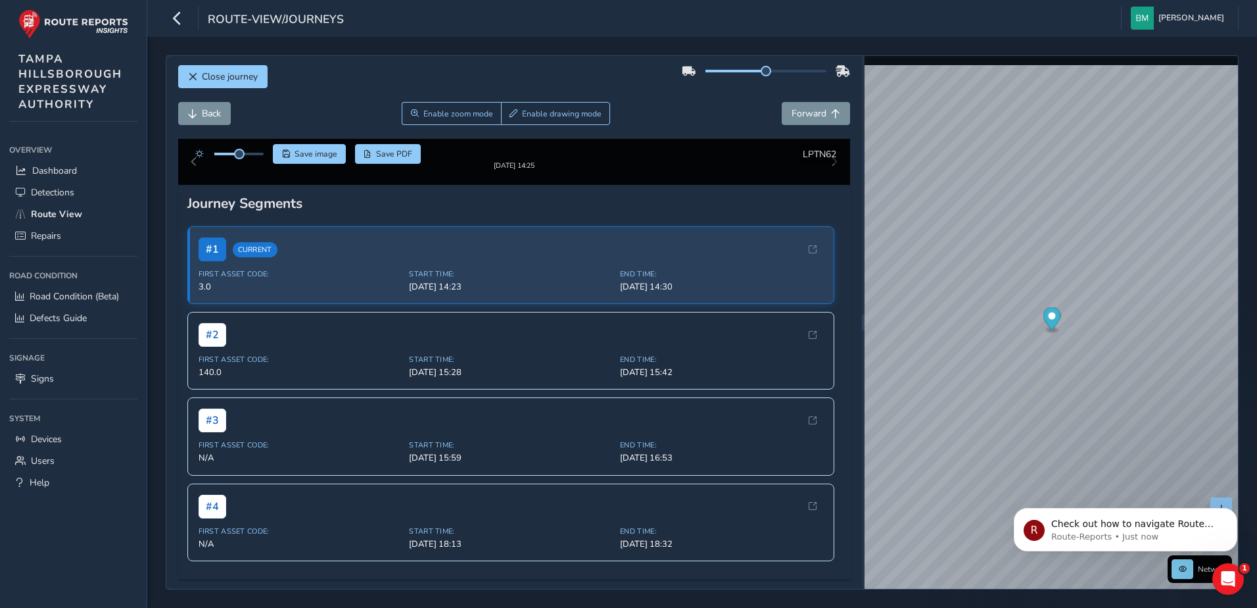
scroll to position [329, 0]
